Goal: Navigation & Orientation: Go to known website

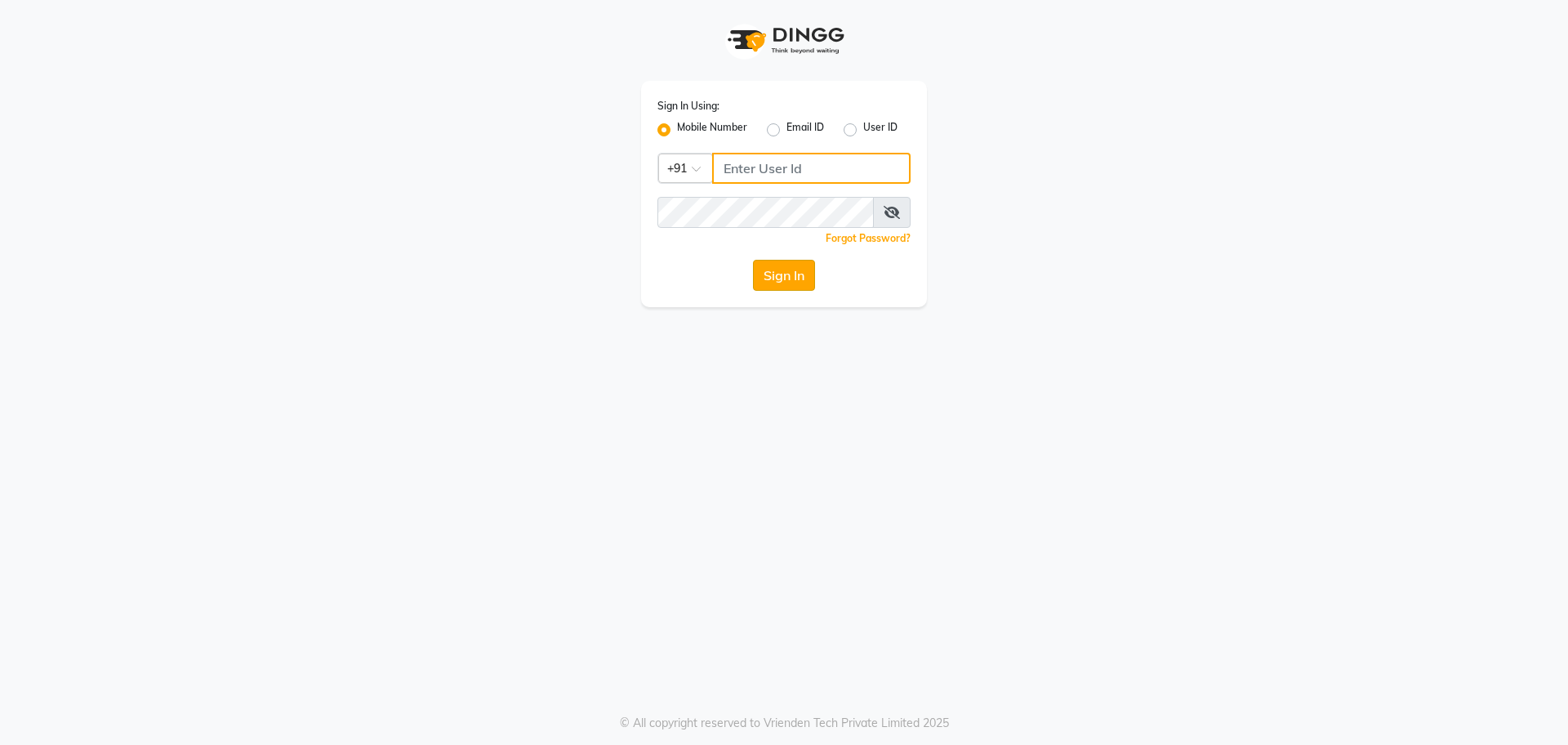
type input "9611506242"
click at [793, 281] on button "Sign In" at bounding box center [784, 276] width 62 height 31
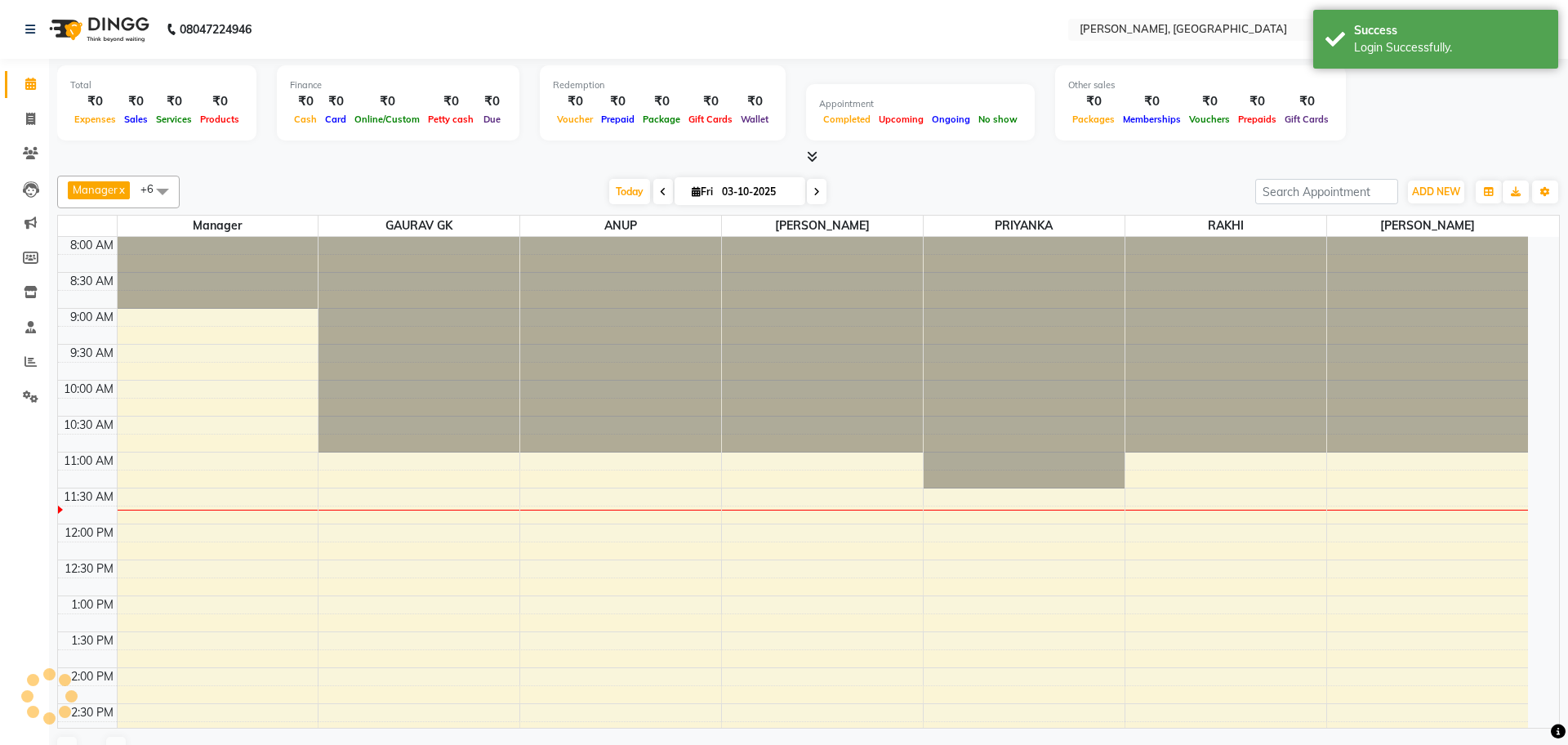
select select "en"
